Goal: Check status: Check status

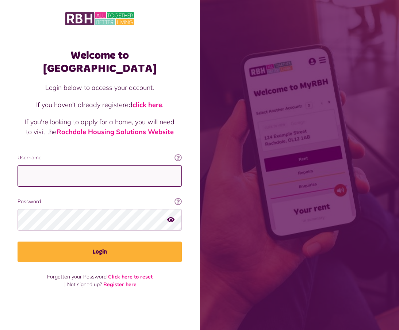
click at [65, 173] on input "Username" at bounding box center [100, 176] width 164 height 22
type input "**********"
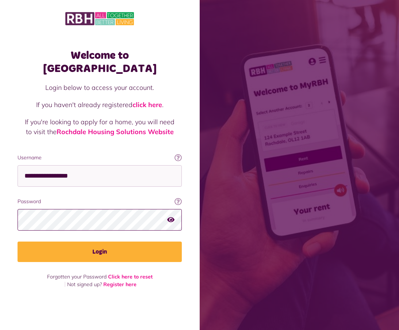
click at [18, 242] on button "Login" at bounding box center [100, 252] width 164 height 20
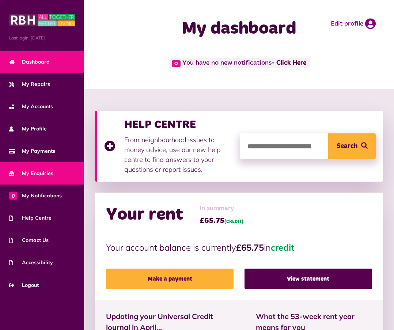
click at [35, 169] on link "My Enquiries" at bounding box center [42, 173] width 84 height 22
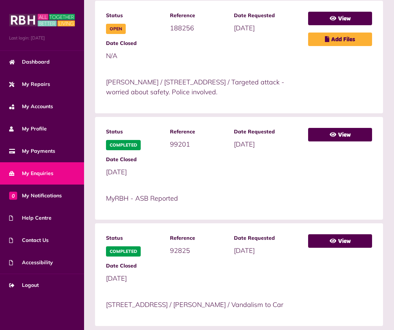
scroll to position [214, 0]
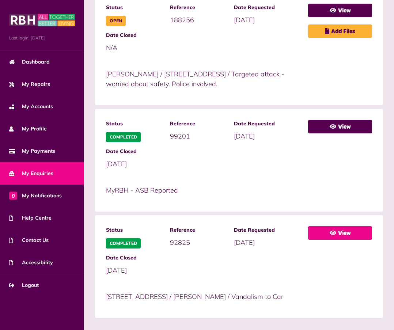
click at [346, 226] on link "View" at bounding box center [340, 233] width 64 height 14
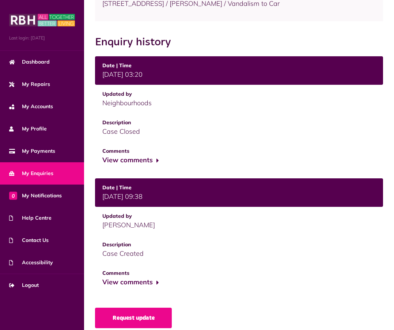
scroll to position [144, 0]
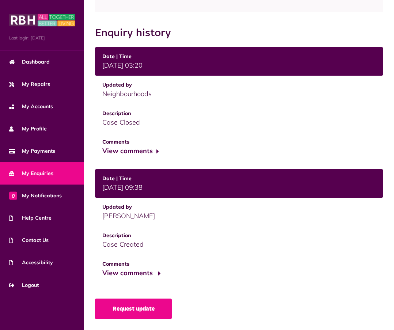
click at [137, 273] on button "View comments" at bounding box center [130, 273] width 57 height 11
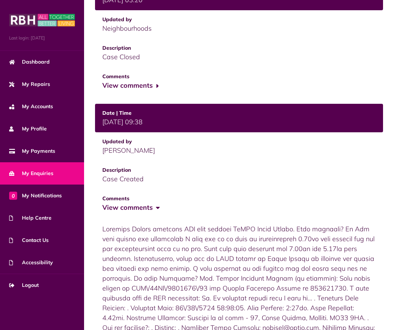
scroll to position [217, 0]
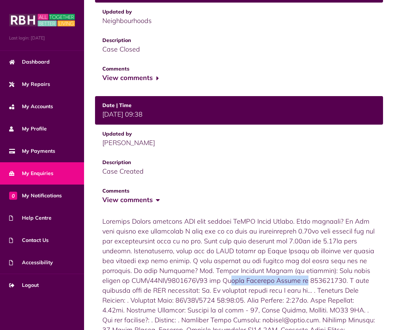
drag, startPoint x: 132, startPoint y: 279, endPoint x: 206, endPoint y: 278, distance: 74.6
click at [206, 278] on div "Comments" at bounding box center [239, 280] width 288 height 139
copy div "CRI\/06PP\/0001195\/23"
drag, startPoint x: 101, startPoint y: 113, endPoint x: 136, endPoint y: 115, distance: 35.2
click at [136, 115] on td "15/01/2023 | 09:38" at bounding box center [239, 110] width 288 height 29
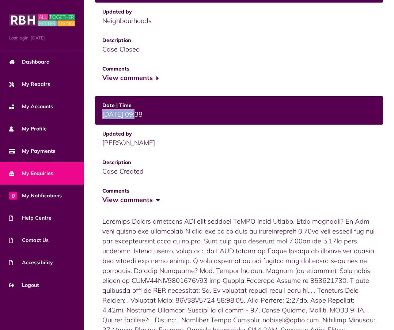
copy div "[DATE]"
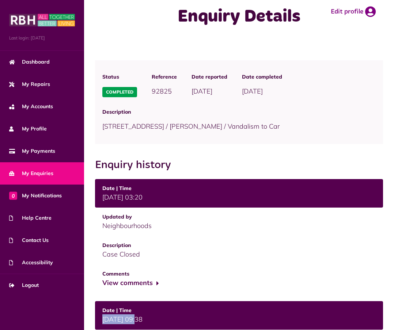
scroll to position [0, 0]
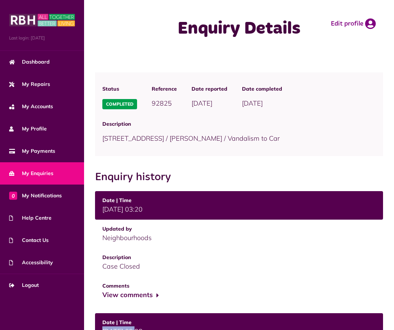
click at [43, 174] on span "My Enquiries" at bounding box center [31, 174] width 44 height 8
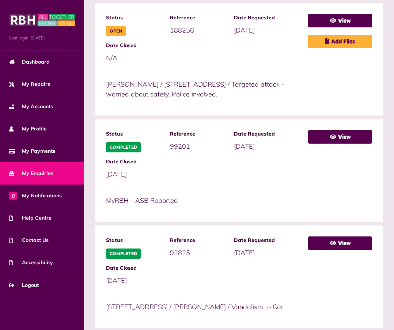
scroll to position [214, 0]
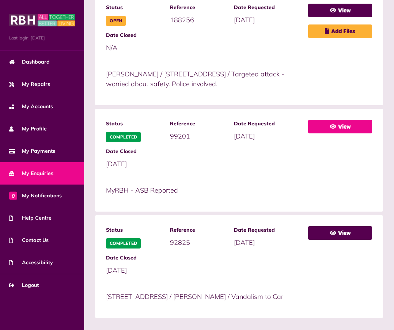
click at [342, 120] on link "View" at bounding box center [340, 127] width 64 height 14
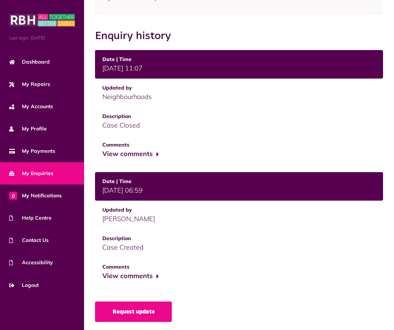
scroll to position [144, 0]
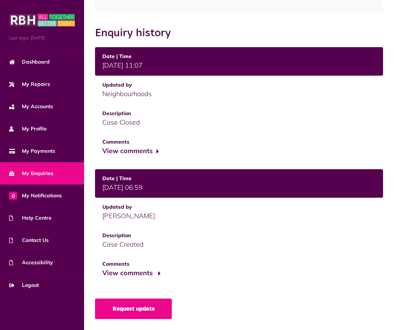
click at [135, 274] on button "View comments" at bounding box center [130, 273] width 57 height 11
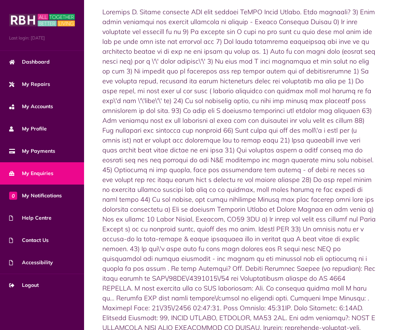
scroll to position [473, 0]
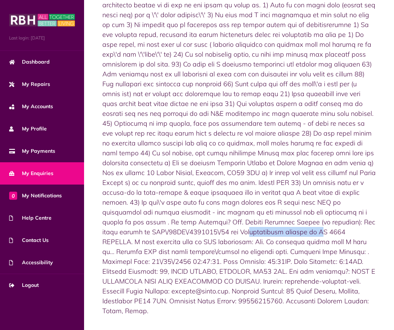
drag, startPoint x: 103, startPoint y: 230, endPoint x: 178, endPoint y: 236, distance: 75.5
click at [178, 236] on div "Comments" at bounding box center [239, 138] width 288 height 366
copy div "CRI\/06PP\/0006991\/23"
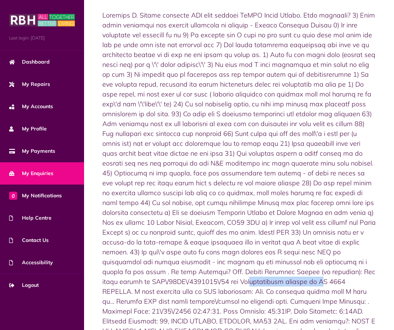
scroll to position [436, 0]
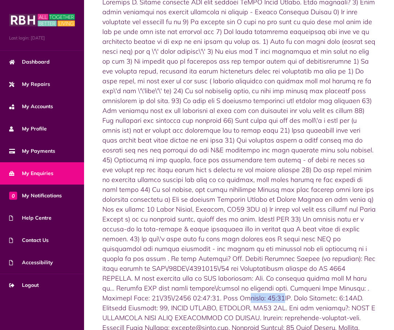
drag, startPoint x: 313, startPoint y: 288, endPoint x: 356, endPoint y: 287, distance: 43.1
click at [356, 287] on div "Comments" at bounding box center [239, 175] width 288 height 366
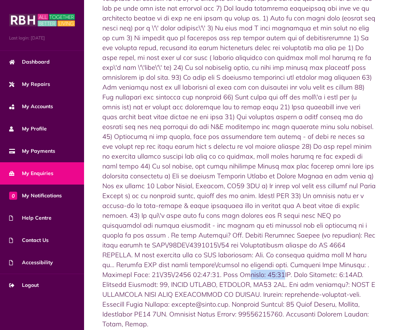
scroll to position [473, 0]
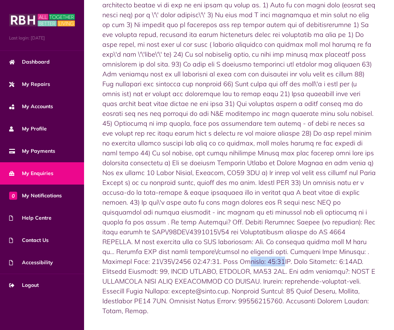
click at [360, 251] on div "Comments" at bounding box center [239, 138] width 288 height 366
drag, startPoint x: 312, startPoint y: 252, endPoint x: 349, endPoint y: 251, distance: 36.2
click at [349, 251] on div "Comments" at bounding box center [239, 138] width 288 height 366
copy div "20\/03\/2023"
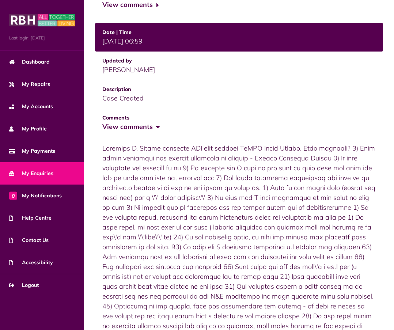
scroll to position [144, 0]
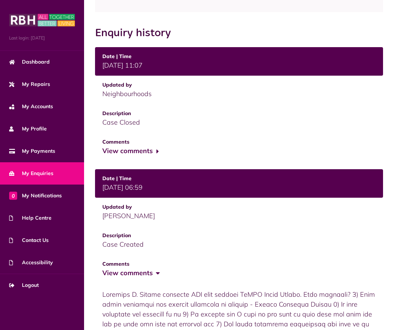
click at [37, 171] on span "My Enquiries" at bounding box center [31, 174] width 44 height 8
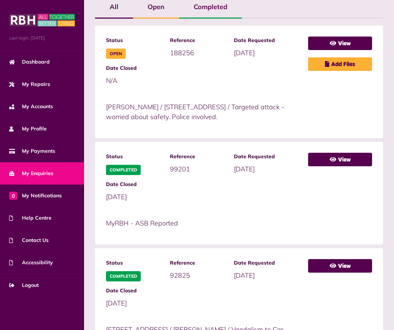
scroll to position [183, 0]
